Goal: Task Accomplishment & Management: Manage account settings

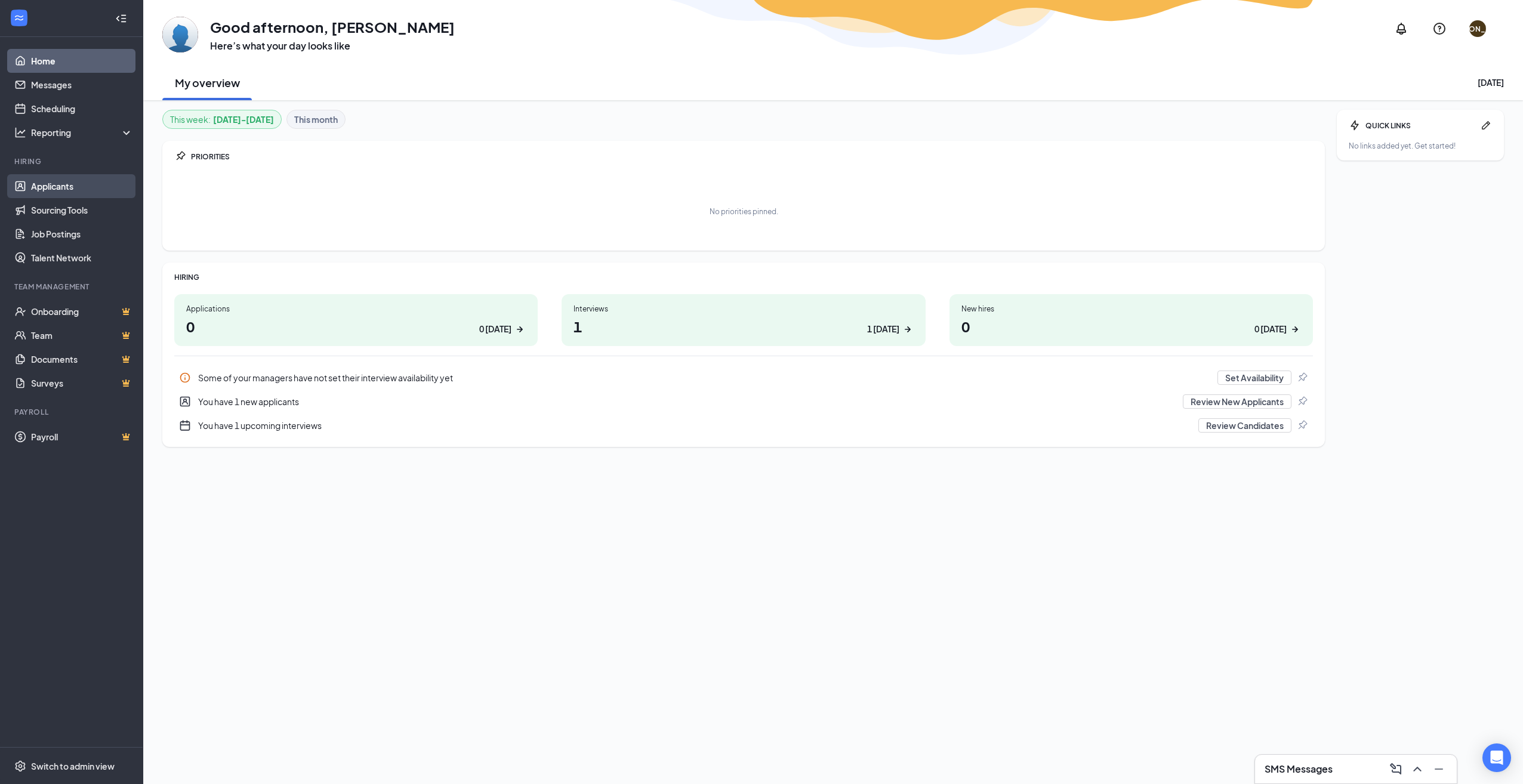
click at [71, 181] on link "Applicants" at bounding box center [82, 185] width 102 height 23
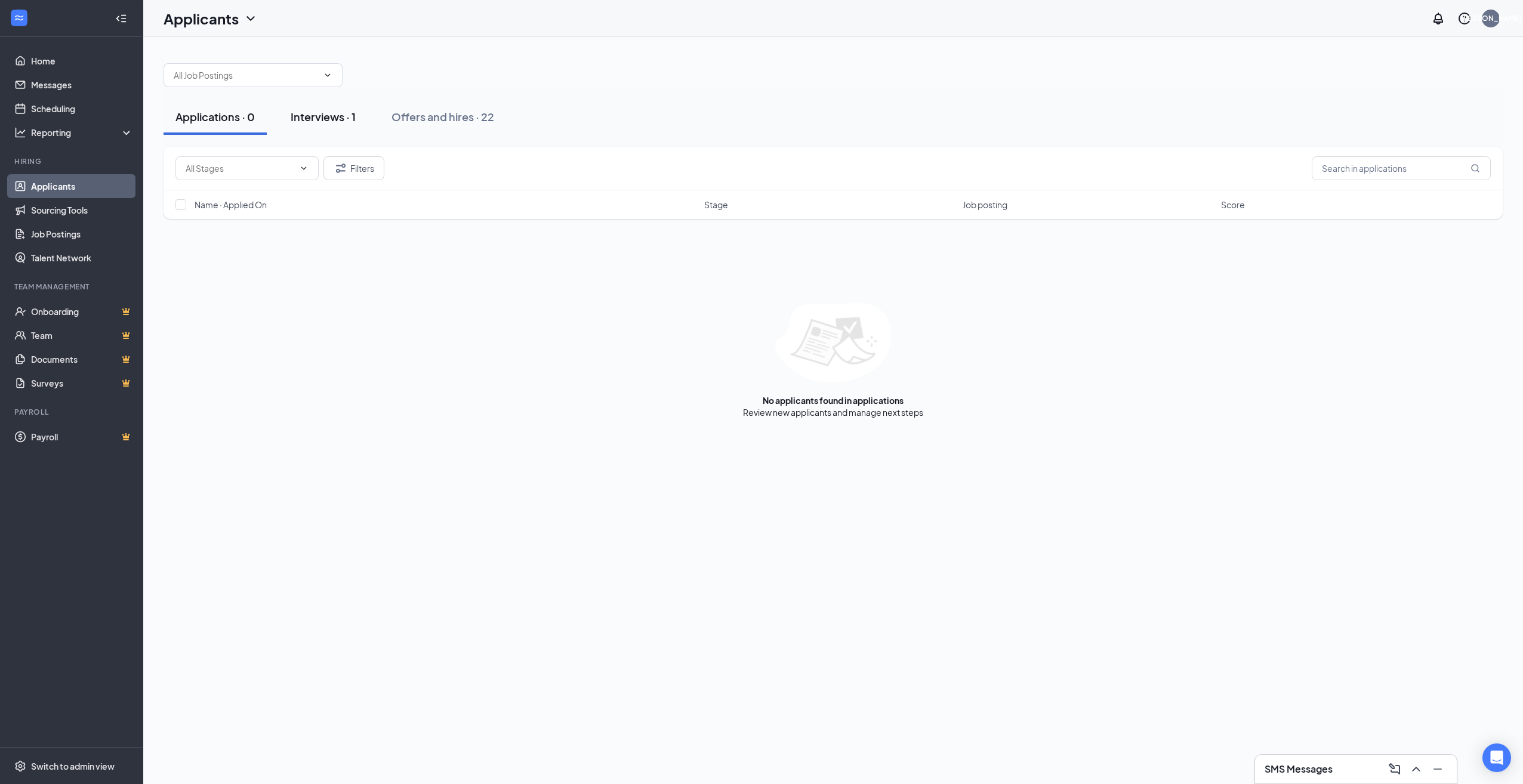
click at [331, 125] on button "Interviews · 1" at bounding box center [322, 117] width 89 height 36
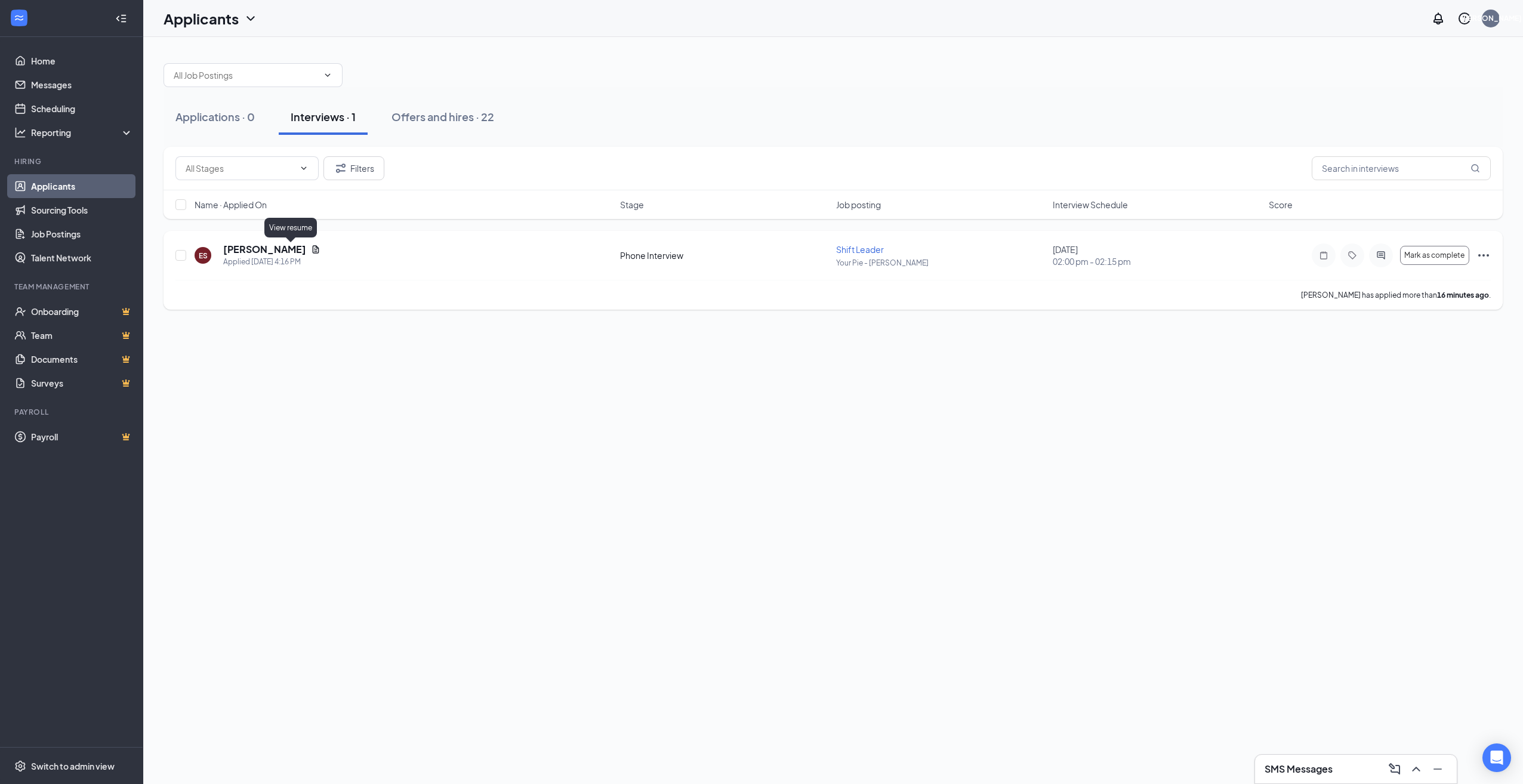
click at [311, 249] on icon "Document" at bounding box center [316, 249] width 9 height 9
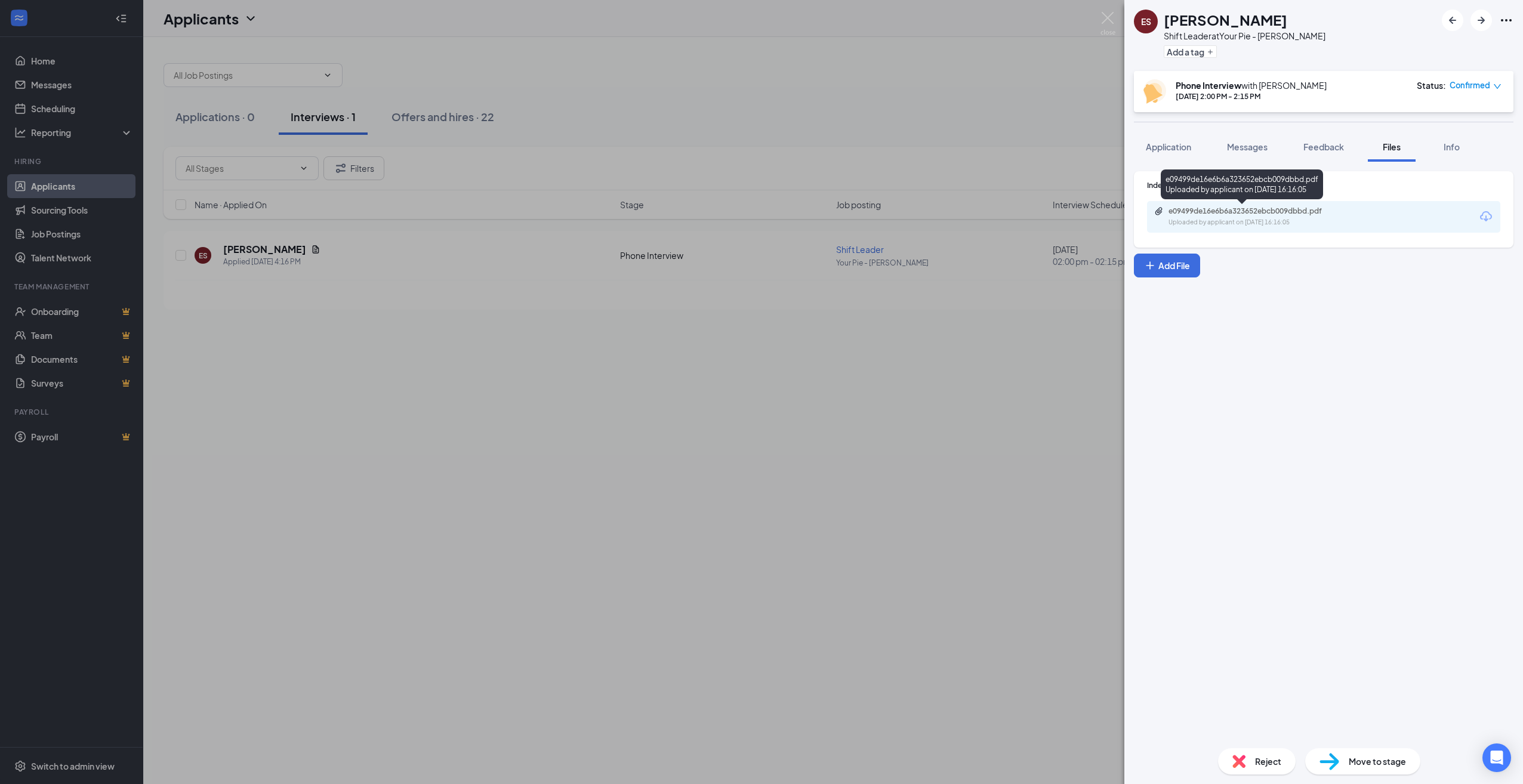
click at [1265, 211] on div "e09499de16e6b6a323652ebcb009dbbd.pdf" at bounding box center [1252, 211] width 167 height 9
click at [474, 272] on div "ES [PERSON_NAME] Shift Leader at Your Pie - [PERSON_NAME] Add a tag Phone Inter…" at bounding box center [761, 392] width 1523 height 784
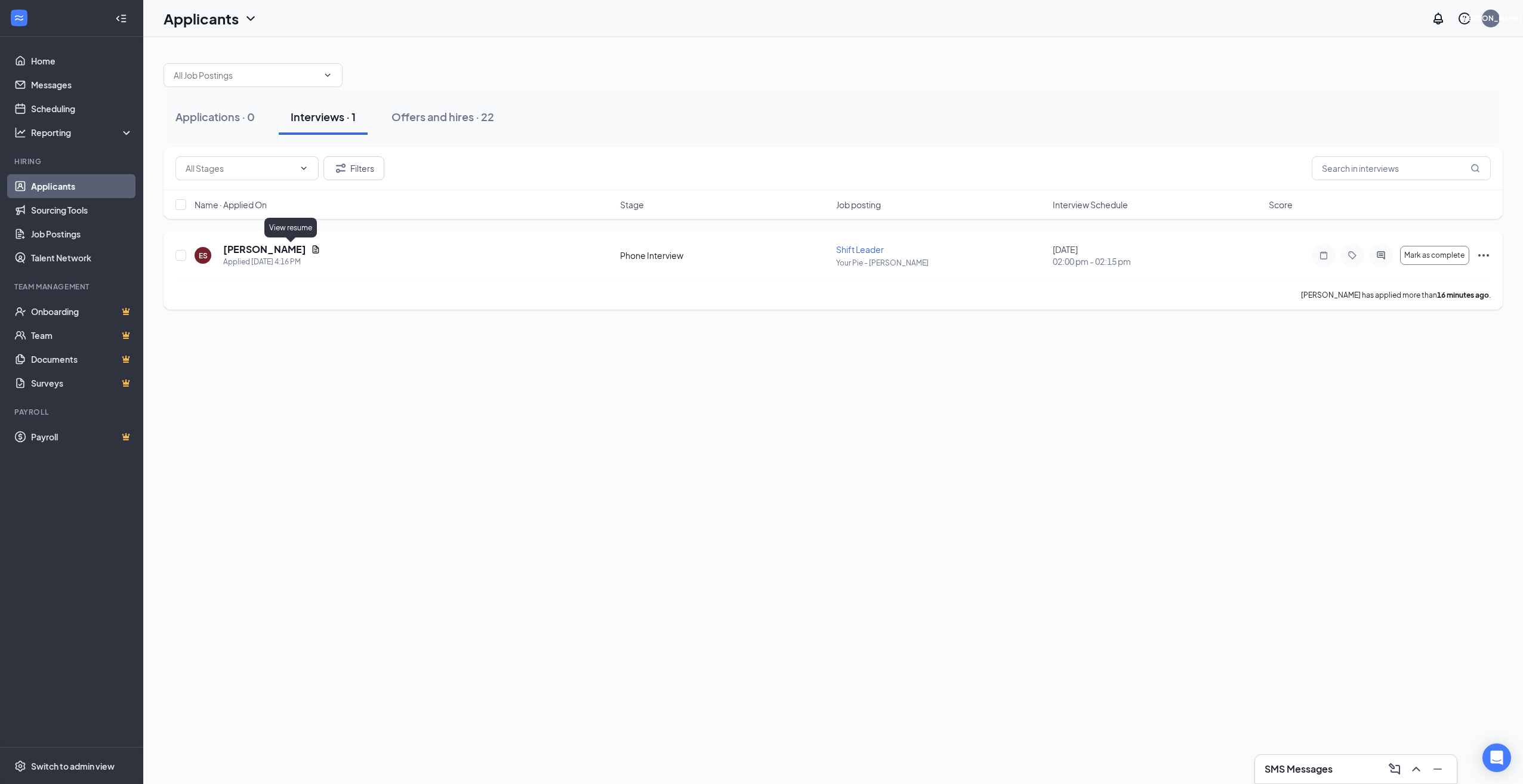
click at [313, 251] on icon "Document" at bounding box center [316, 249] width 7 height 7
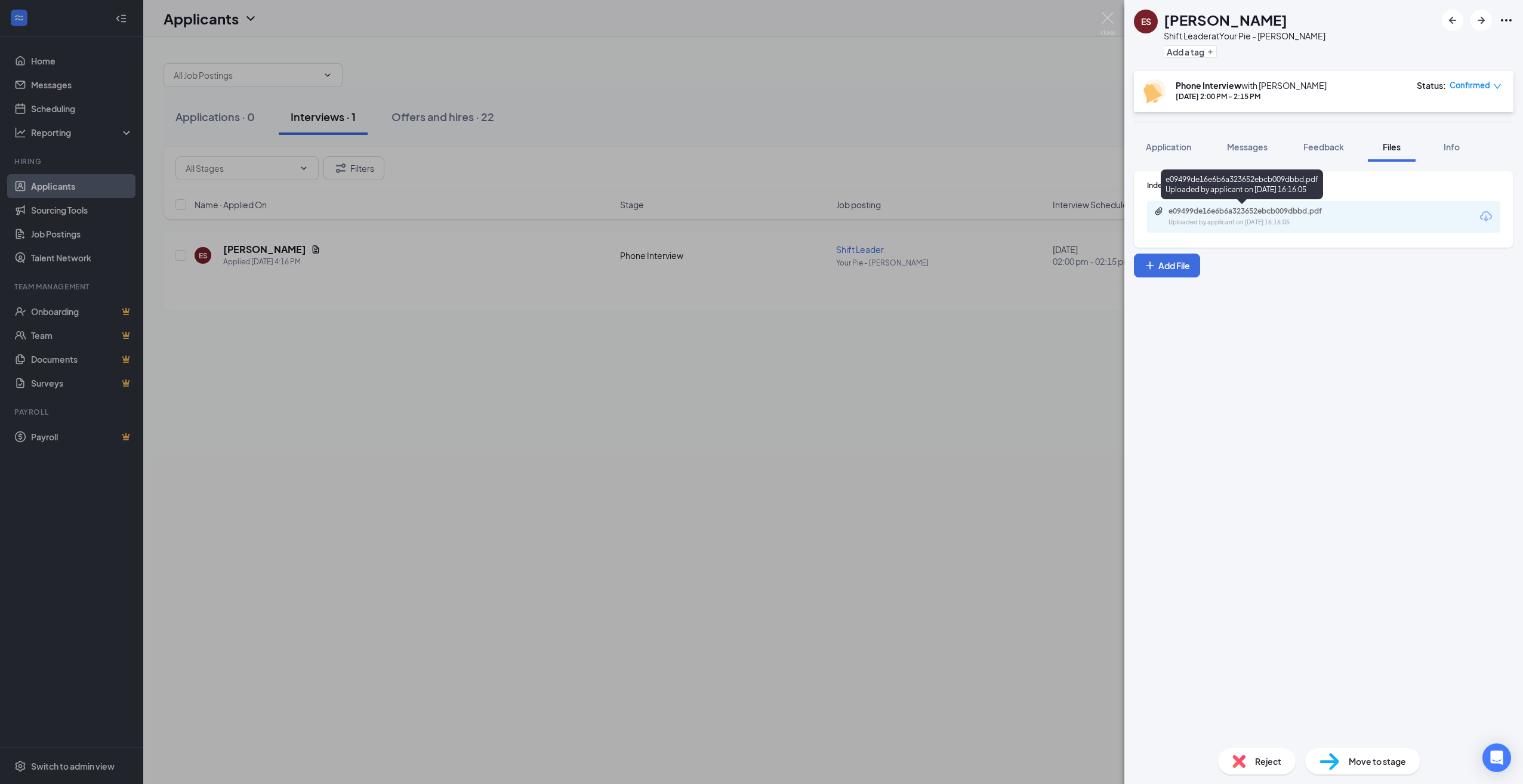
click at [1273, 223] on div "Uploaded by applicant on [DATE] 16:16:05" at bounding box center [1258, 222] width 179 height 9
click at [1258, 144] on span "Messages" at bounding box center [1247, 146] width 40 height 10
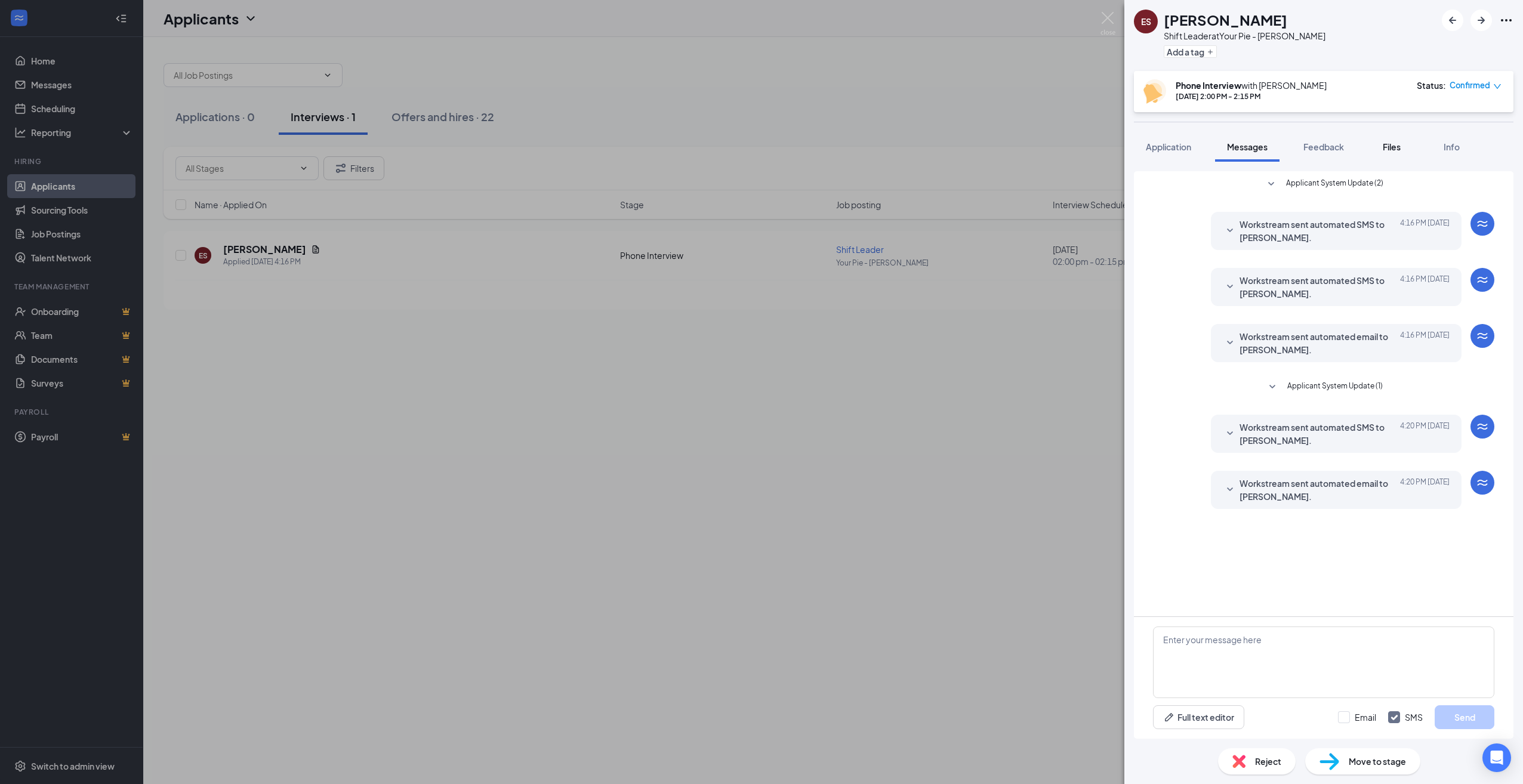
click at [1389, 153] on button "Files" at bounding box center [1392, 147] width 48 height 30
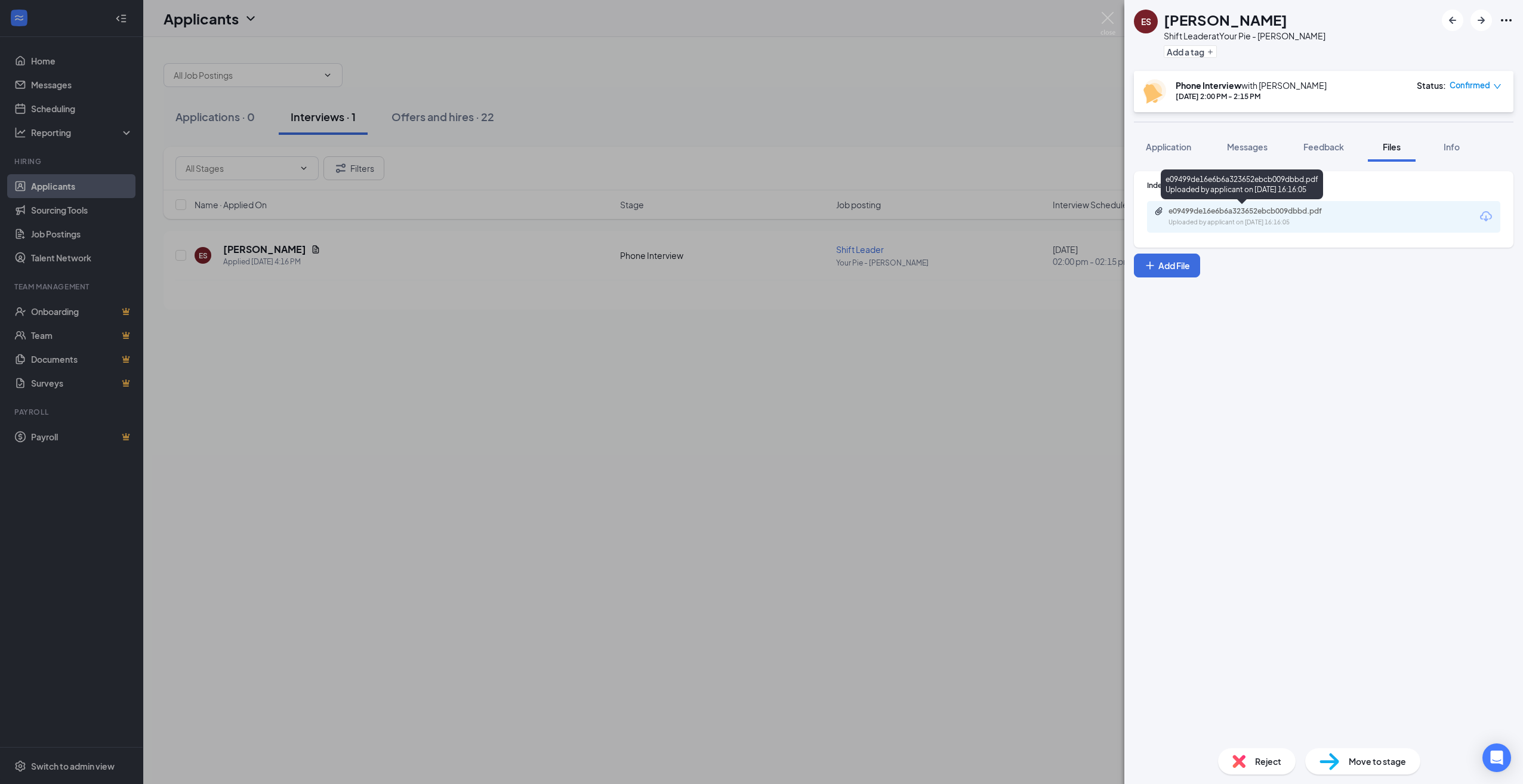
click at [1261, 210] on div "e09499de16e6b6a323652ebcb009dbbd.pdf" at bounding box center [1252, 211] width 167 height 9
drag, startPoint x: 571, startPoint y: 392, endPoint x: 582, endPoint y: 390, distance: 11.2
click at [581, 392] on div "ES [PERSON_NAME] Shift Leader at Your Pie - [PERSON_NAME] Add a tag Phone Inter…" at bounding box center [761, 392] width 1523 height 784
